Goal: Go to known website: Go to known website

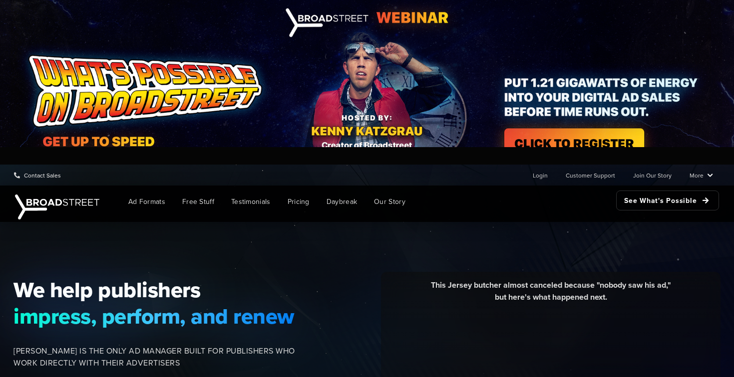
scroll to position [59, 0]
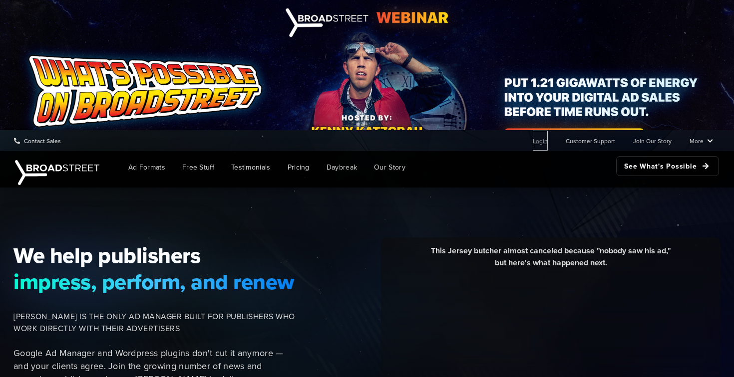
click at [543, 140] on link "Login" at bounding box center [540, 141] width 15 height 20
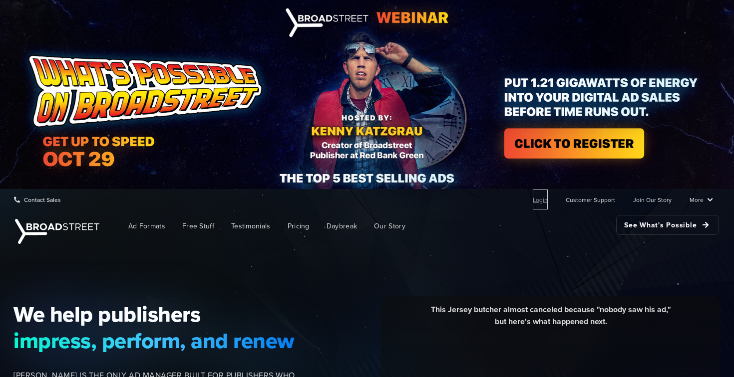
click at [545, 205] on link "Login" at bounding box center [540, 200] width 15 height 20
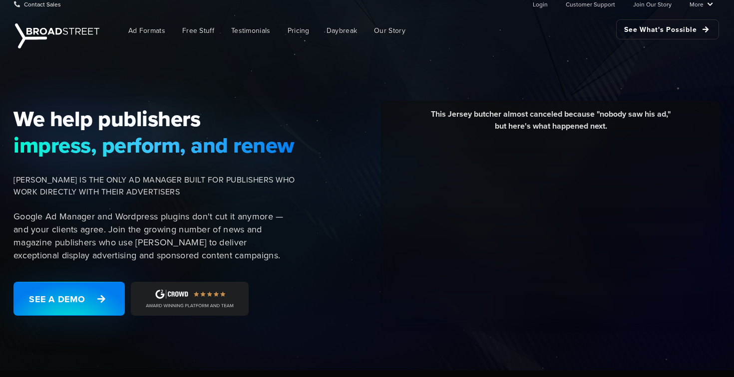
scroll to position [4, 0]
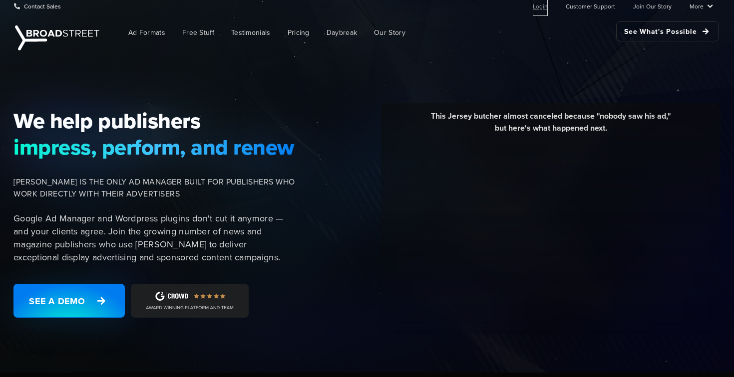
click at [547, 7] on link "Login" at bounding box center [540, 6] width 15 height 20
